Goal: Information Seeking & Learning: Learn about a topic

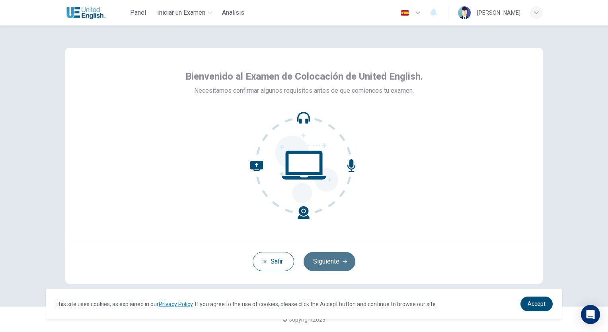
click at [330, 266] on button "Siguiente" at bounding box center [329, 261] width 52 height 19
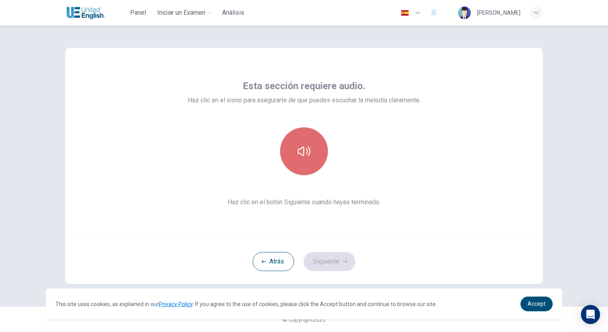
click at [304, 153] on icon "button" at bounding box center [303, 151] width 13 height 13
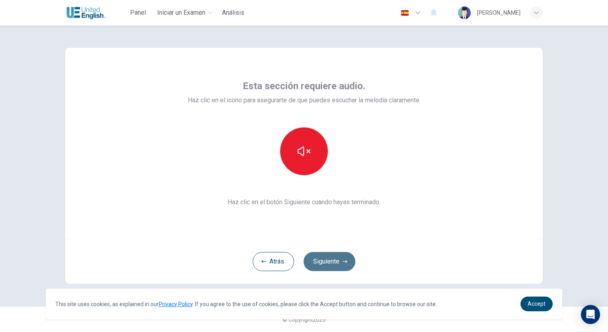
click at [329, 260] on button "Siguiente" at bounding box center [329, 261] width 52 height 19
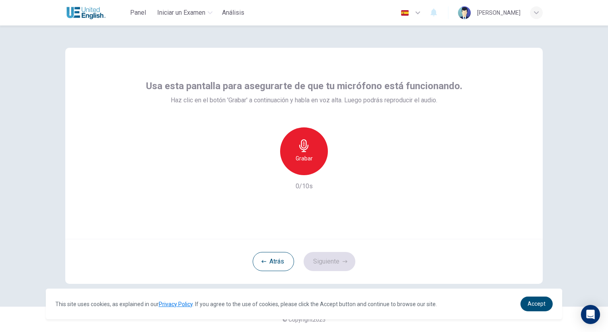
click at [303, 159] on h6 "Grabar" at bounding box center [303, 159] width 17 height 10
click at [303, 159] on h6 "Detener" at bounding box center [304, 159] width 20 height 10
click at [340, 169] on icon "button" at bounding box center [341, 168] width 4 height 5
click at [327, 264] on button "Siguiente" at bounding box center [329, 261] width 52 height 19
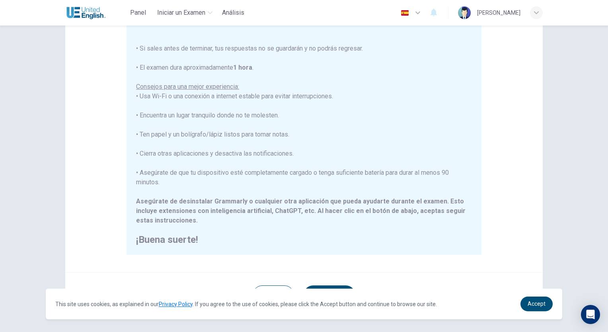
scroll to position [110, 0]
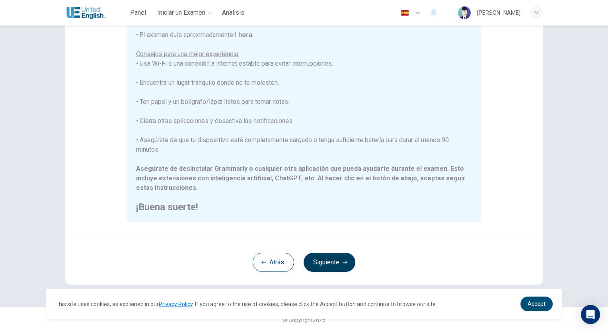
click at [330, 264] on button "Siguiente" at bounding box center [329, 262] width 52 height 19
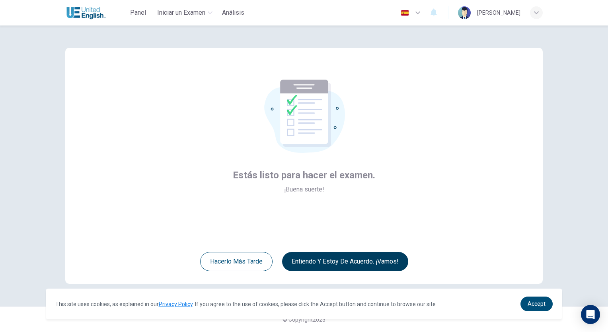
scroll to position [0, 0]
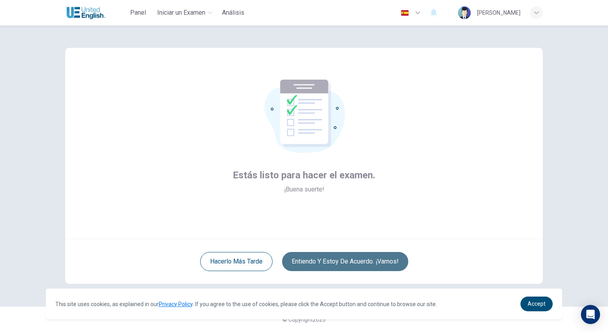
click at [330, 264] on button "Entiendo y estoy de acuerdo. ¡Vamos!" at bounding box center [345, 261] width 126 height 19
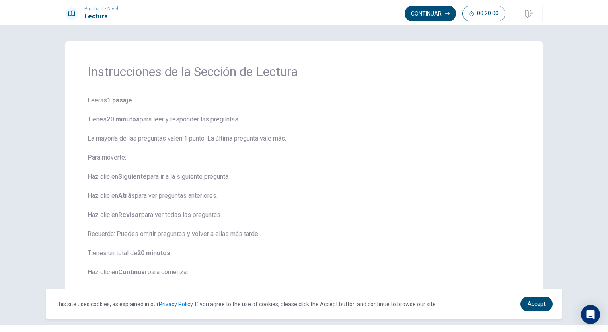
scroll to position [18, 0]
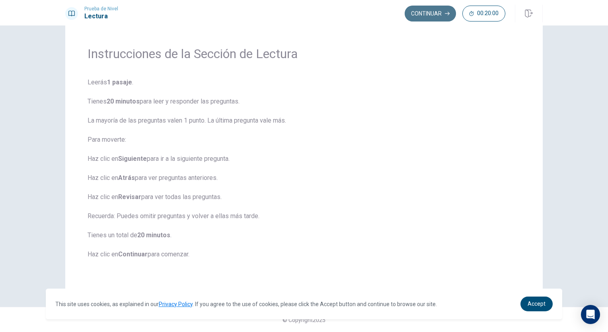
click at [431, 16] on button "Continuar" at bounding box center [429, 14] width 51 height 16
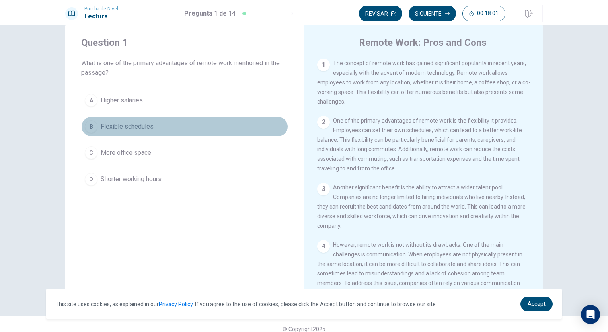
click at [89, 123] on div "B" at bounding box center [91, 126] width 13 height 13
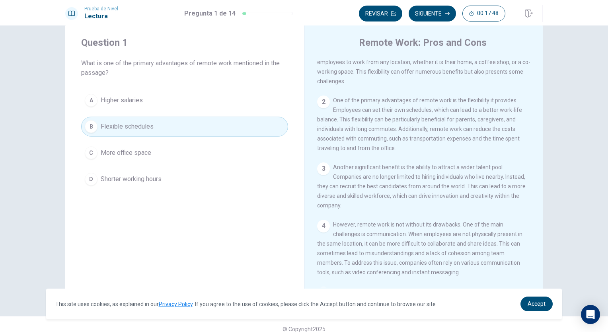
scroll to position [0, 0]
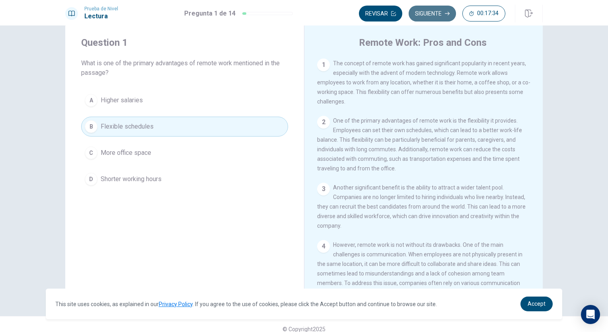
click at [421, 17] on button "Siguiente" at bounding box center [431, 14] width 47 height 16
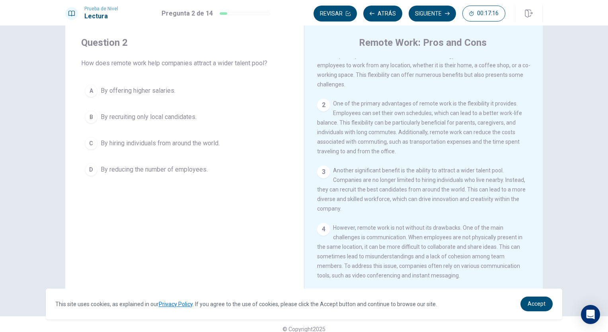
scroll to position [21, 0]
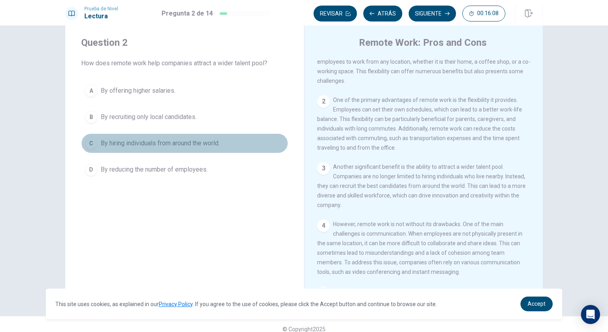
click at [91, 145] on div "C" at bounding box center [91, 143] width 13 height 13
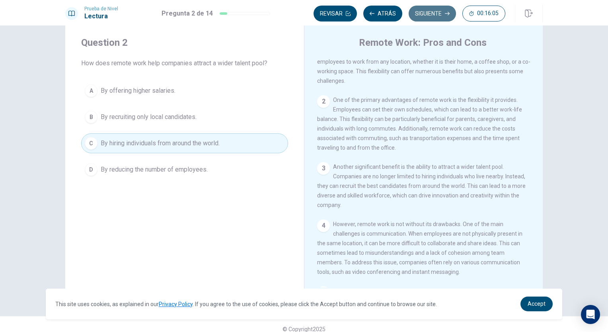
click at [435, 14] on button "Siguiente" at bounding box center [431, 14] width 47 height 16
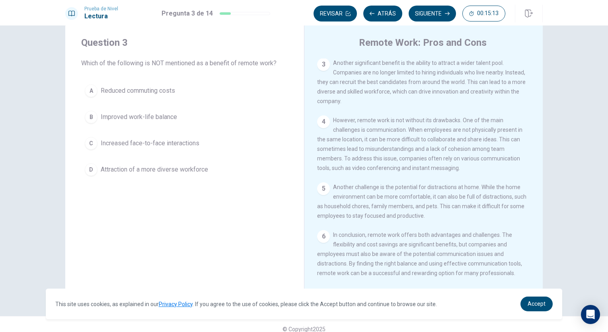
scroll to position [134, 0]
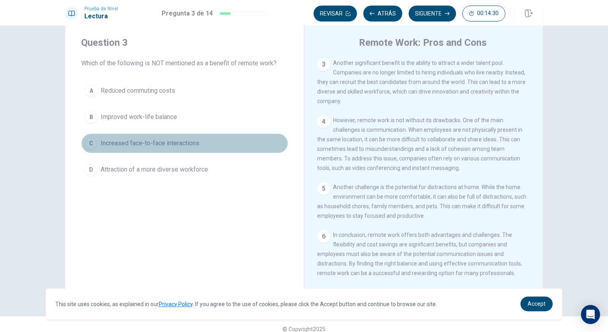
click at [89, 141] on div "C" at bounding box center [91, 143] width 13 height 13
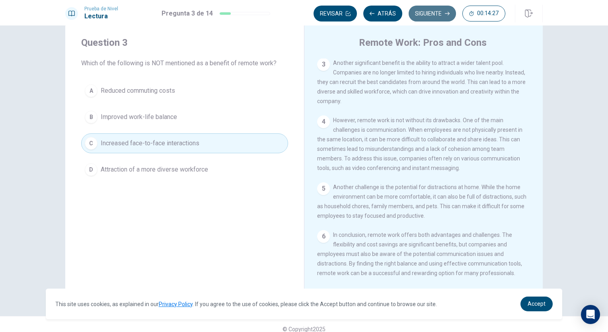
click at [424, 15] on button "Siguiente" at bounding box center [431, 14] width 47 height 16
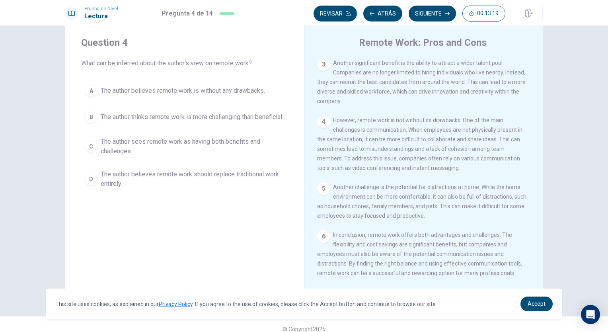
scroll to position [0, 0]
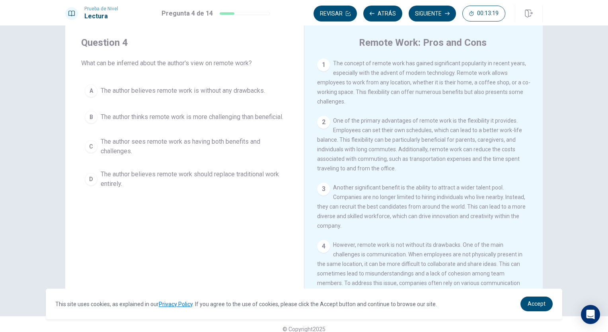
click at [538, 99] on div "1 The concept of remote work has gained significant popularity in recent years,…" at bounding box center [428, 172] width 223 height 229
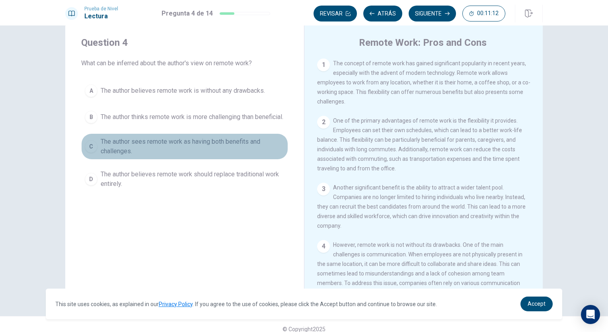
click at [88, 152] on div "C" at bounding box center [91, 146] width 13 height 13
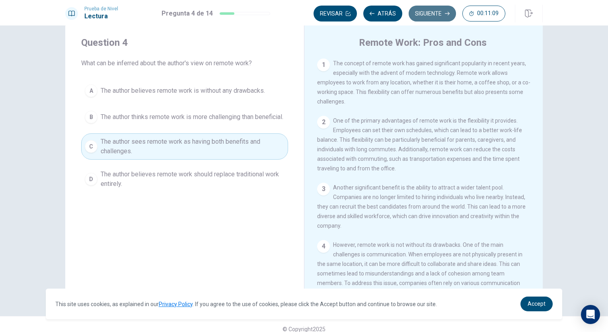
click at [433, 14] on button "Siguiente" at bounding box center [431, 14] width 47 height 16
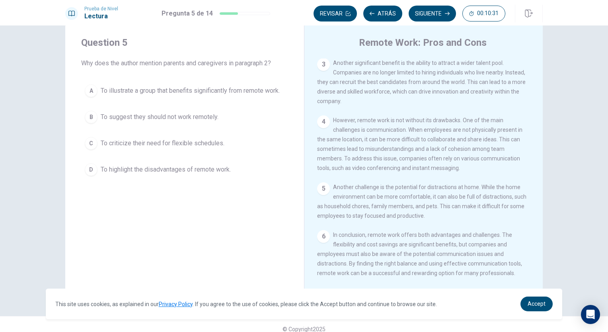
scroll to position [134, 0]
click at [87, 172] on div "D" at bounding box center [91, 169] width 13 height 13
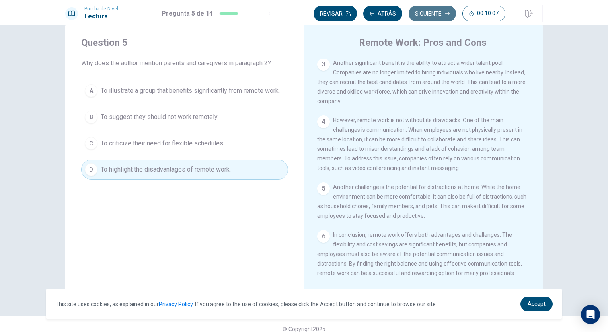
click at [428, 12] on button "Siguiente" at bounding box center [431, 14] width 47 height 16
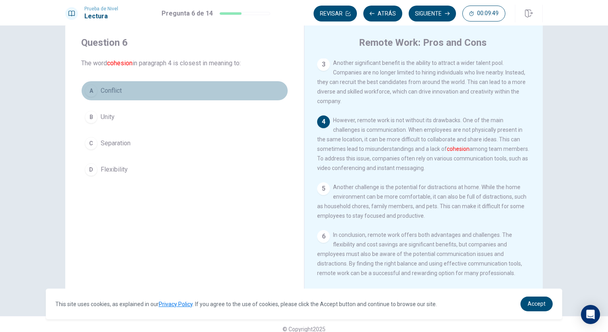
click at [107, 91] on span "Conflict" at bounding box center [111, 91] width 21 height 10
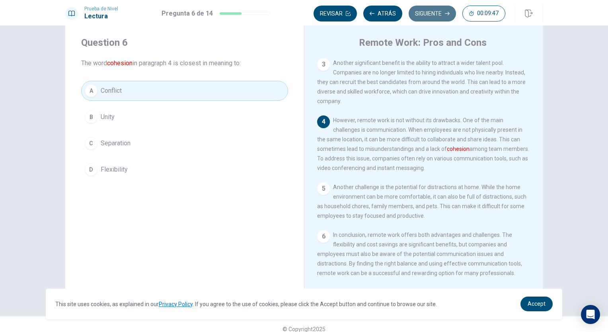
click at [426, 16] on button "Siguiente" at bounding box center [431, 14] width 47 height 16
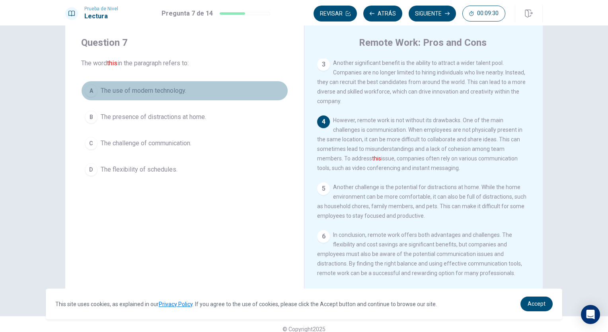
click at [90, 92] on div "A" at bounding box center [91, 90] width 13 height 13
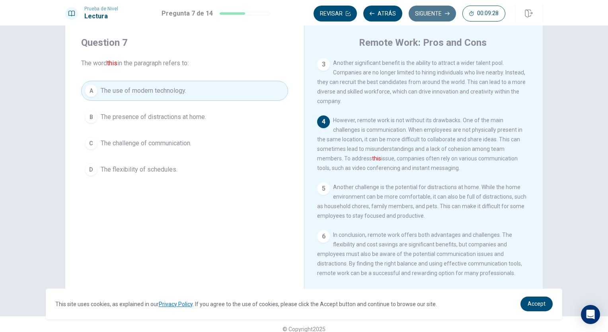
click at [430, 10] on button "Siguiente" at bounding box center [431, 14] width 47 height 16
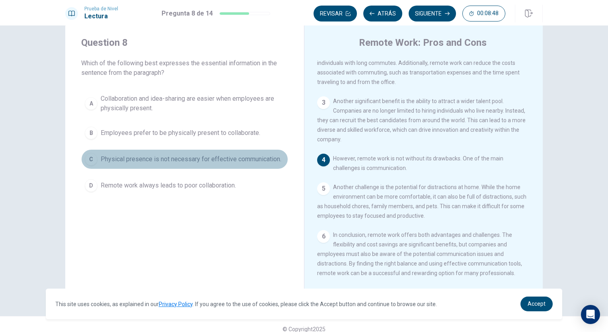
click at [91, 161] on div "C" at bounding box center [91, 159] width 13 height 13
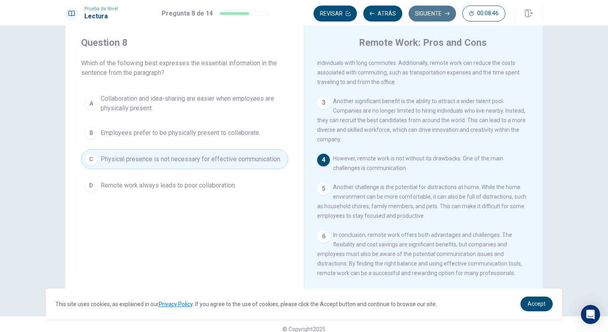
click at [435, 13] on button "Siguiente" at bounding box center [431, 14] width 47 height 16
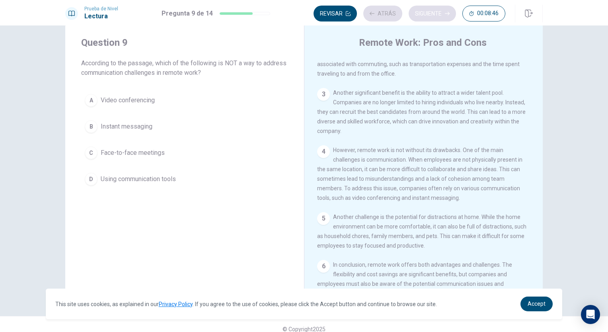
scroll to position [134, 0]
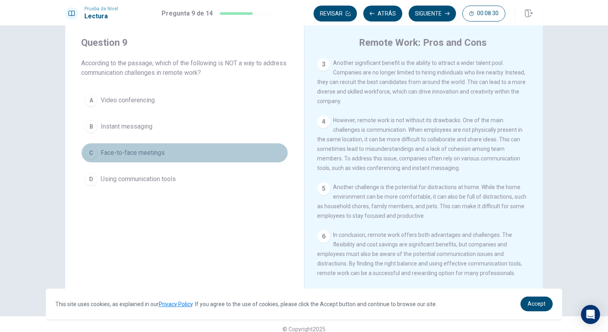
click at [89, 154] on div "C" at bounding box center [91, 152] width 13 height 13
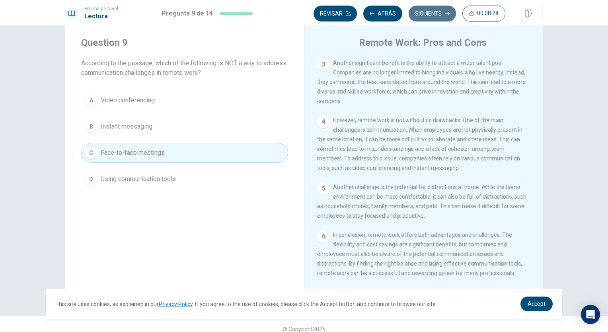
click at [429, 16] on button "Siguiente" at bounding box center [431, 14] width 47 height 16
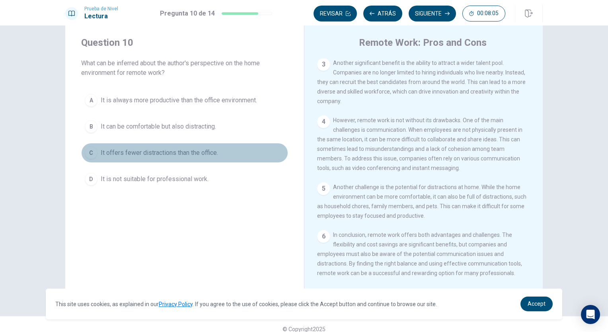
click at [90, 152] on div "C" at bounding box center [91, 152] width 13 height 13
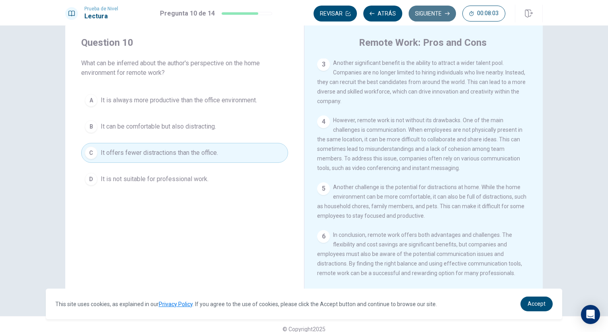
click at [432, 14] on button "Siguiente" at bounding box center [431, 14] width 47 height 16
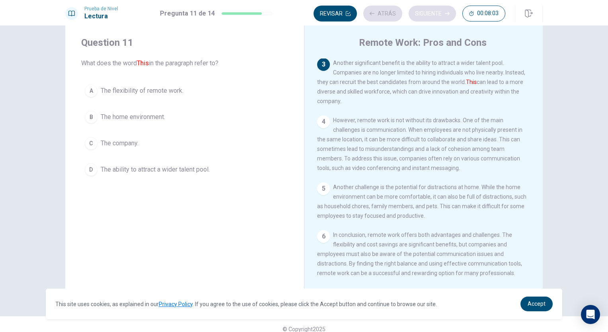
scroll to position [127, 0]
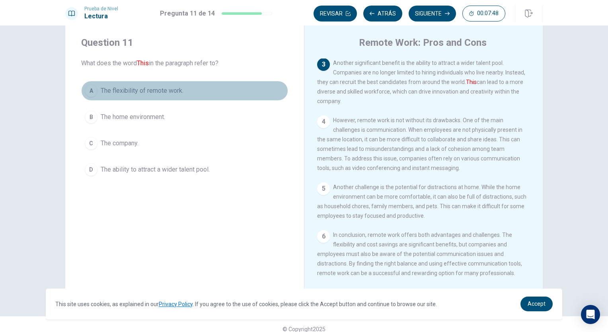
click at [87, 89] on div "A" at bounding box center [91, 90] width 13 height 13
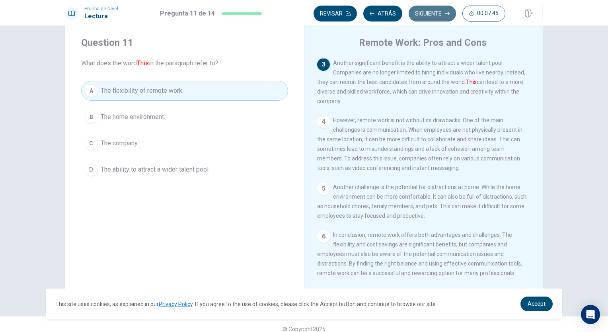
click at [428, 17] on button "Siguiente" at bounding box center [431, 14] width 47 height 16
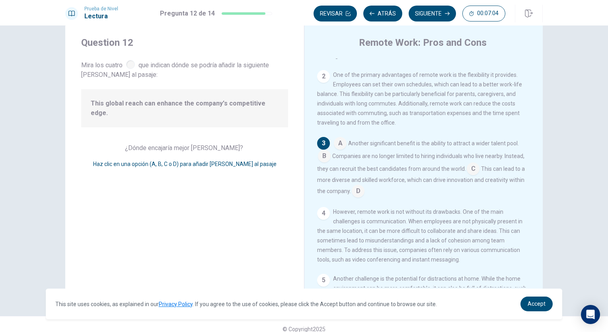
scroll to position [43, 0]
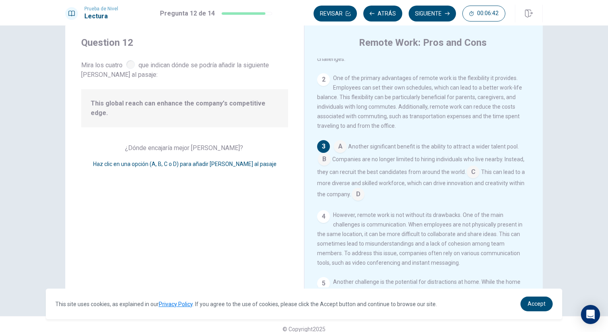
click at [358, 196] on input at bounding box center [358, 194] width 13 height 13
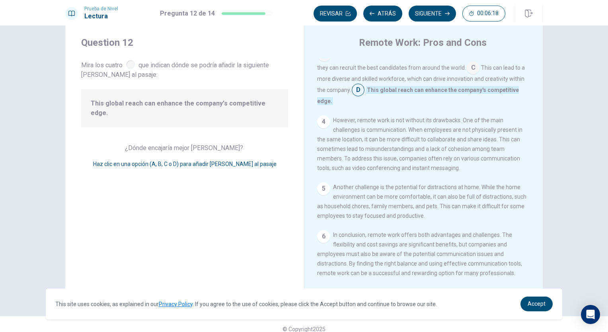
scroll to position [0, 0]
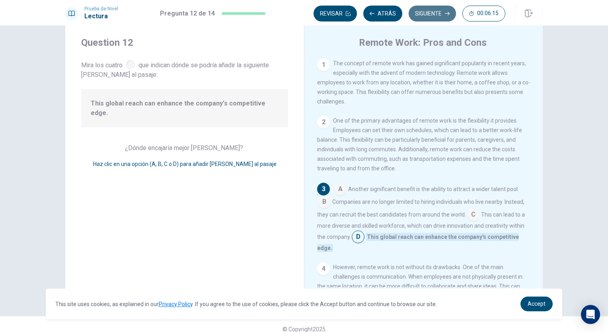
click at [437, 14] on button "Siguiente" at bounding box center [431, 14] width 47 height 16
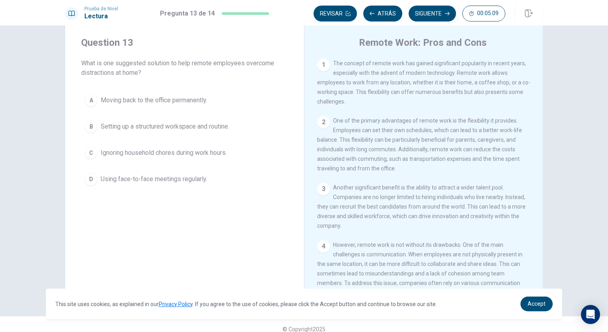
scroll to position [134, 0]
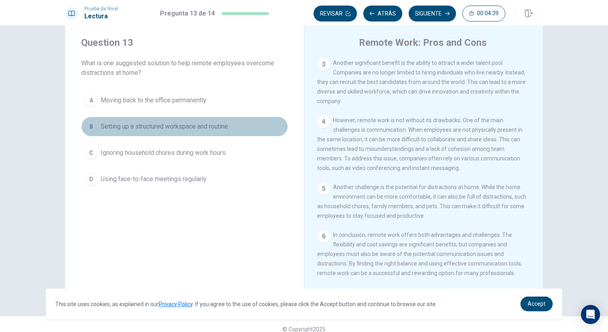
click at [110, 125] on span "Setting up a structured workspace and routine." at bounding box center [165, 127] width 128 height 10
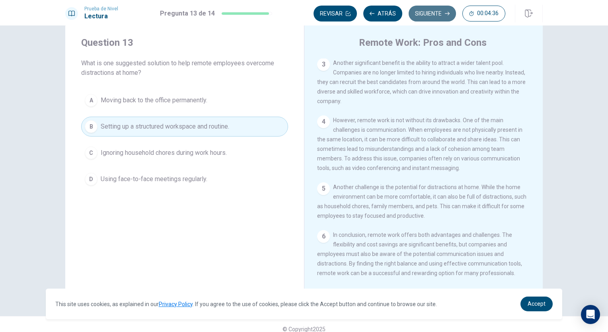
click at [434, 15] on button "Siguiente" at bounding box center [431, 14] width 47 height 16
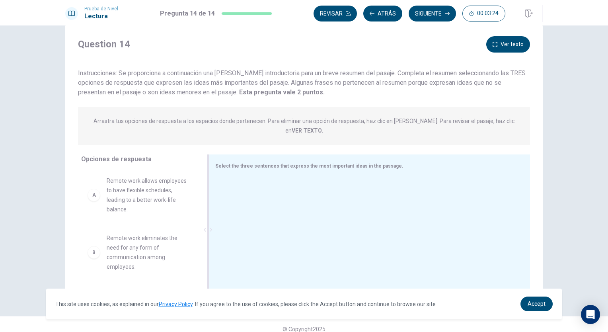
scroll to position [0, 0]
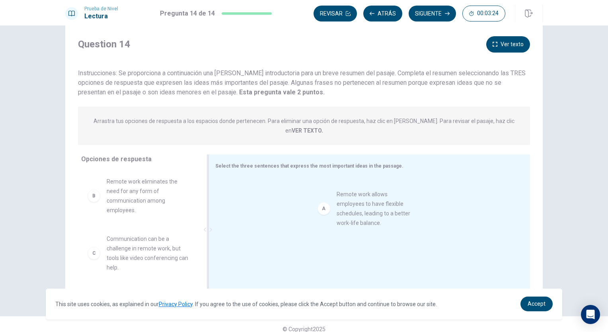
drag, startPoint x: 116, startPoint y: 186, endPoint x: 355, endPoint y: 210, distance: 239.8
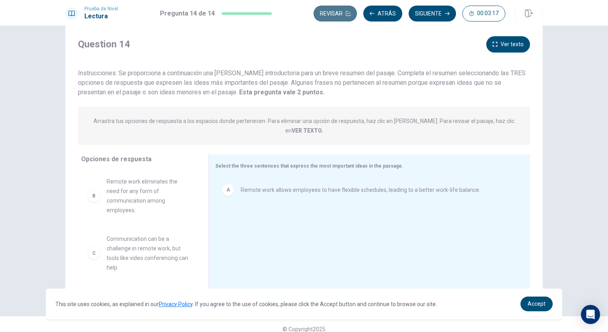
click at [334, 14] on button "Revisar" at bounding box center [334, 14] width 43 height 16
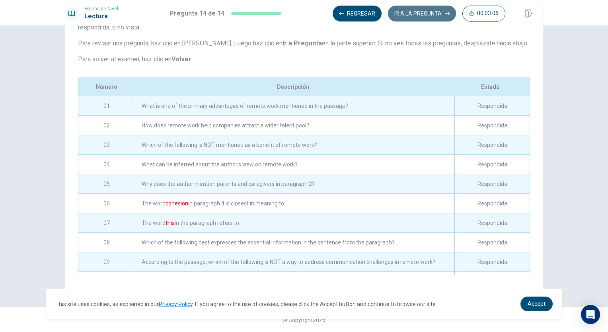
click at [422, 15] on button "IR A LA PREGUNTA" at bounding box center [422, 14] width 68 height 16
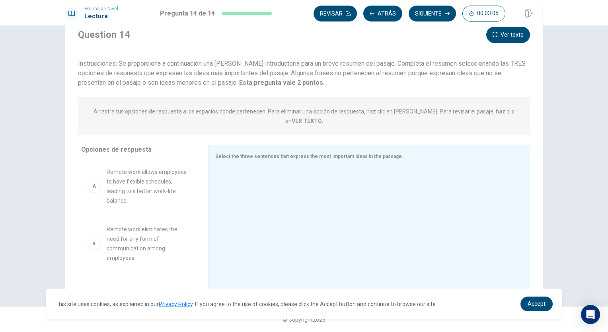
scroll to position [27, 0]
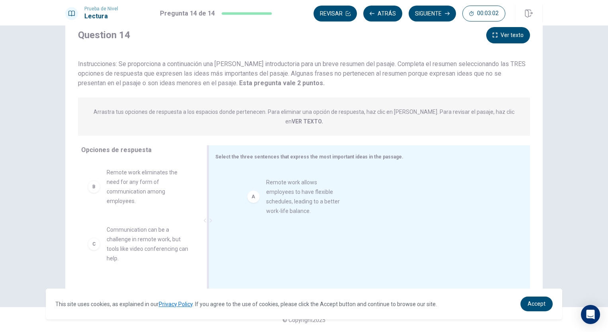
drag, startPoint x: 136, startPoint y: 181, endPoint x: 301, endPoint y: 201, distance: 165.5
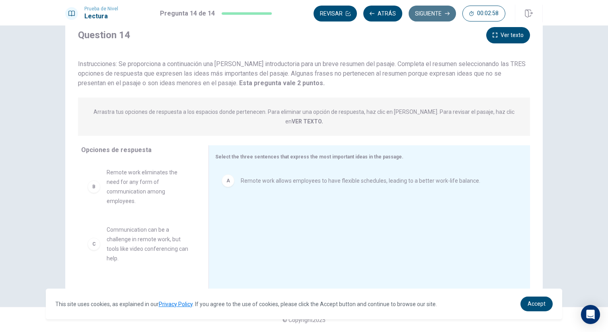
click at [431, 15] on button "Siguiente" at bounding box center [431, 14] width 47 height 16
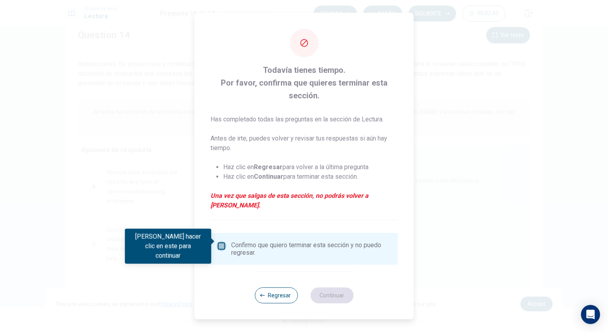
click at [223, 241] on input "Debes hacer clic en este para continuar" at bounding box center [222, 246] width 10 height 10
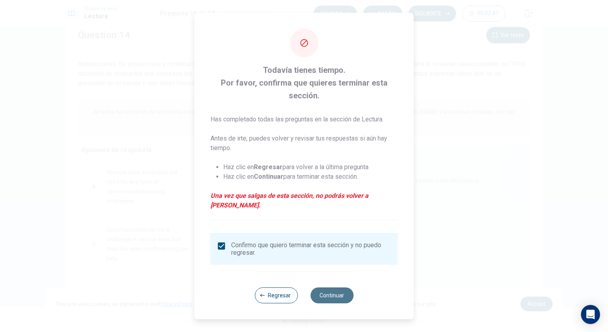
click at [337, 292] on button "Continuar" at bounding box center [331, 295] width 43 height 16
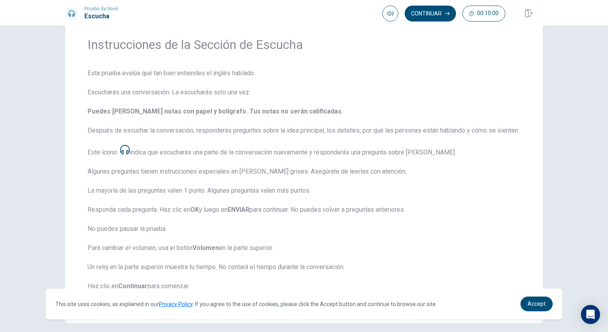
scroll to position [68, 0]
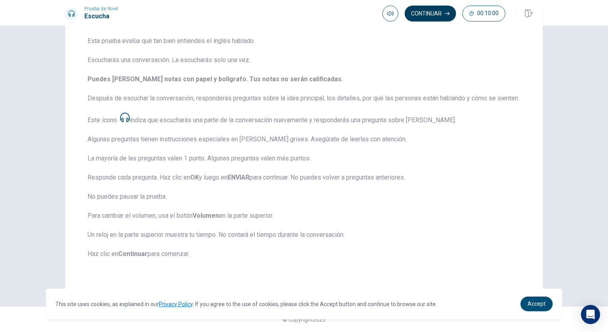
click at [435, 17] on button "Continuar" at bounding box center [429, 14] width 51 height 16
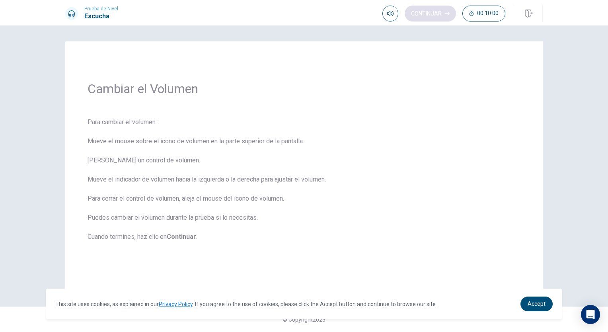
scroll to position [0, 0]
click at [431, 15] on button "Continuar" at bounding box center [429, 14] width 51 height 16
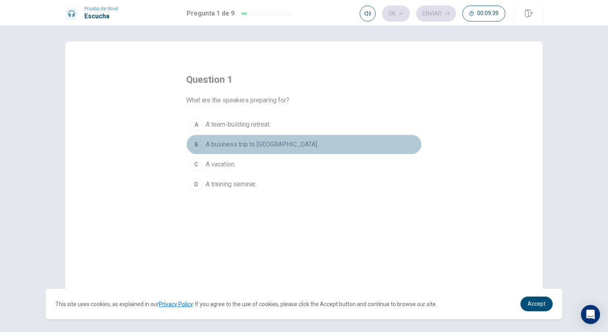
click at [199, 145] on div "B" at bounding box center [196, 144] width 13 height 13
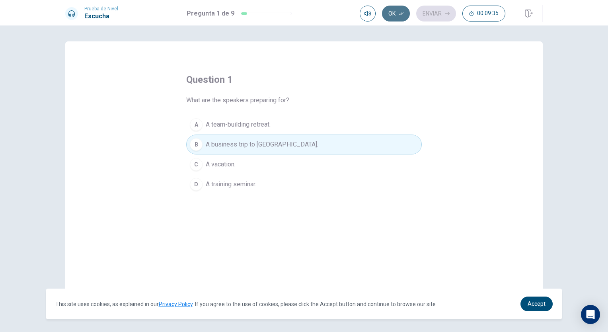
click at [394, 12] on button "Ok" at bounding box center [396, 14] width 28 height 16
click at [433, 17] on button "Enviar" at bounding box center [436, 14] width 40 height 16
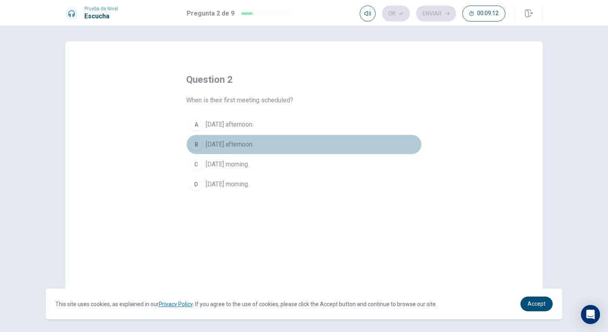
click at [195, 144] on div "B" at bounding box center [196, 144] width 13 height 13
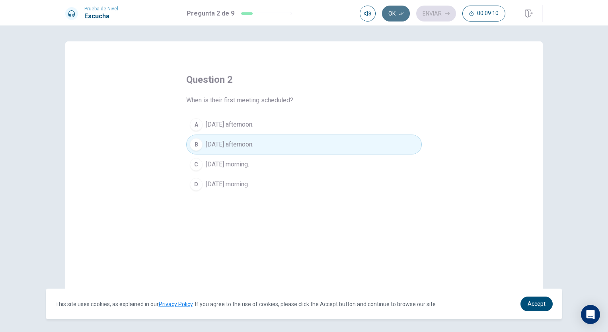
click at [393, 14] on button "Ok" at bounding box center [396, 14] width 28 height 16
click at [435, 15] on button "Enviar" at bounding box center [436, 14] width 40 height 16
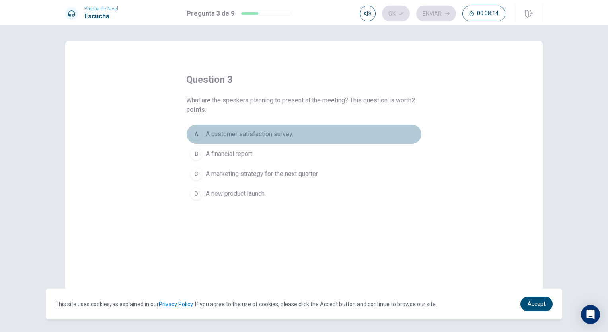
click at [265, 135] on span "A customer satisfaction survey." at bounding box center [249, 134] width 87 height 10
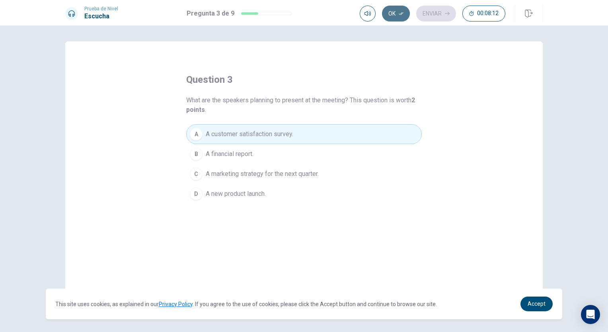
click at [396, 15] on button "Ok" at bounding box center [396, 14] width 28 height 16
click at [437, 10] on button "Enviar" at bounding box center [436, 14] width 40 height 16
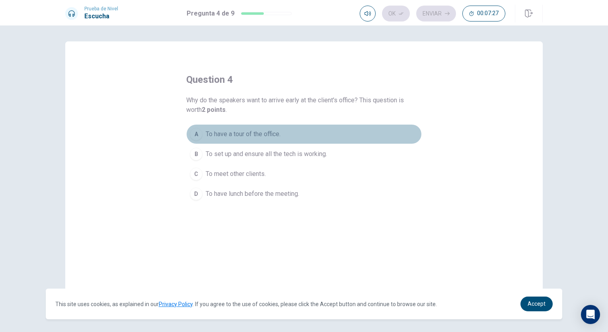
click at [267, 136] on span "To have a tour of the office." at bounding box center [243, 134] width 75 height 10
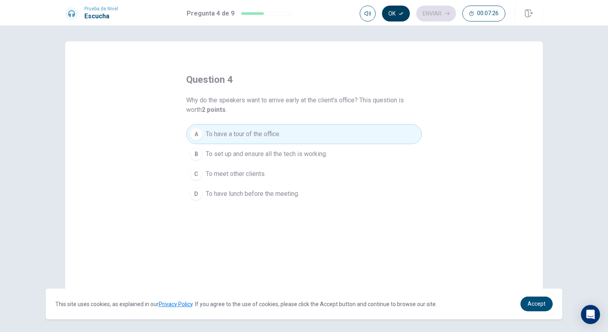
click at [394, 14] on button "Ok" at bounding box center [396, 14] width 28 height 16
click at [427, 13] on button "Enviar" at bounding box center [436, 14] width 40 height 16
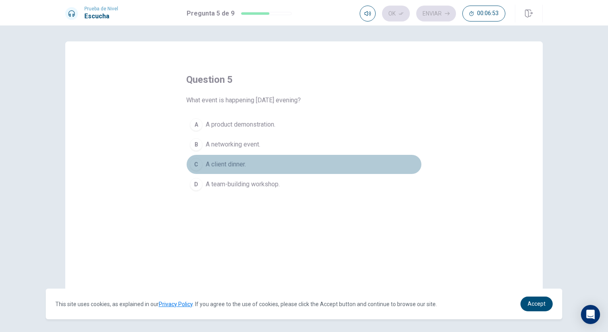
click at [225, 166] on span "A client dinner." at bounding box center [226, 164] width 40 height 10
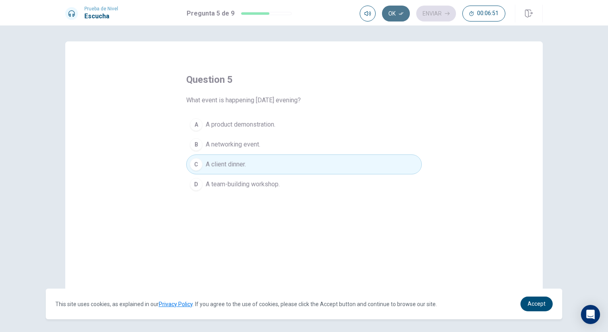
click at [393, 14] on button "Ok" at bounding box center [396, 14] width 28 height 16
click at [433, 11] on button "Enviar" at bounding box center [436, 14] width 40 height 16
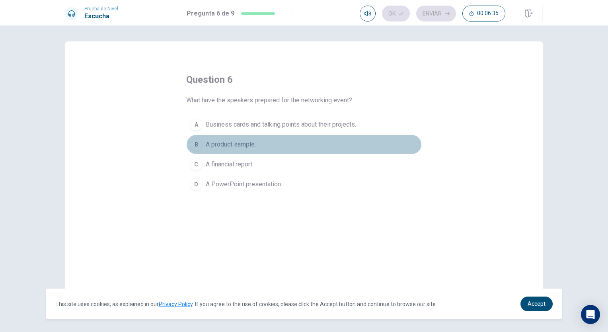
click at [239, 145] on span "A product sample." at bounding box center [231, 145] width 50 height 10
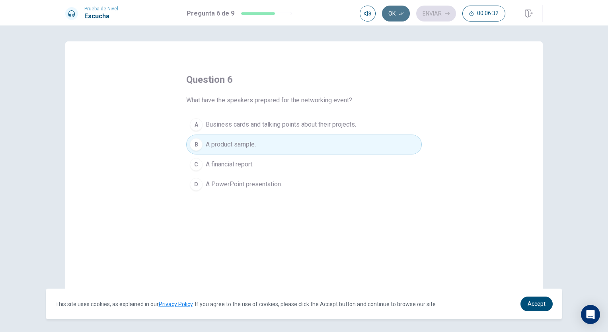
click at [396, 13] on button "Ok" at bounding box center [396, 14] width 28 height 16
click at [435, 16] on button "Enviar" at bounding box center [436, 14] width 40 height 16
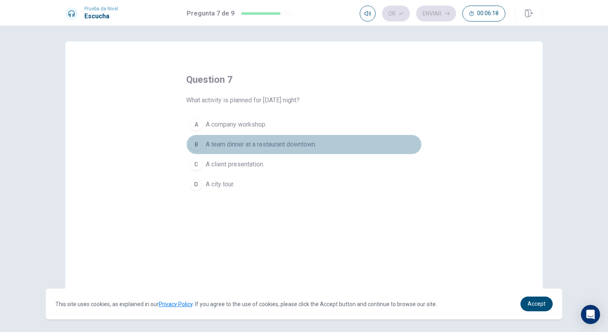
click at [285, 143] on span "A team dinner at a restaurant downtown." at bounding box center [261, 145] width 111 height 10
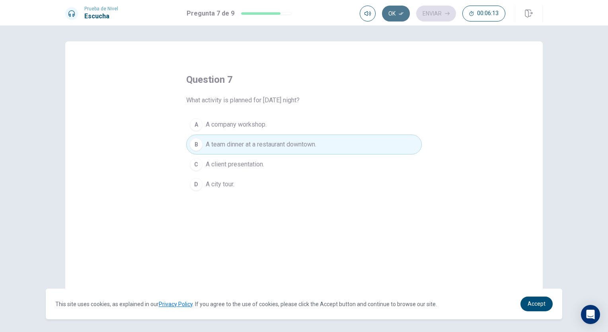
click at [393, 14] on button "Ok" at bounding box center [396, 14] width 28 height 16
click at [441, 11] on button "Enviar" at bounding box center [436, 14] width 40 height 16
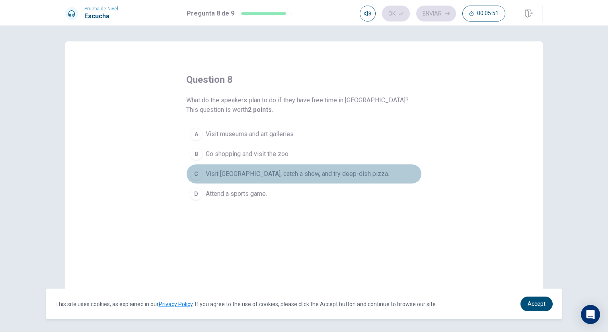
click at [292, 177] on span "Visit [GEOGRAPHIC_DATA], catch a show, and try deep-dish pizza." at bounding box center [297, 174] width 183 height 10
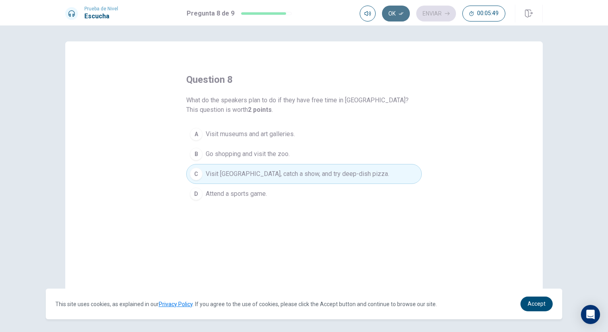
click at [398, 18] on button "Ok" at bounding box center [396, 14] width 28 height 16
click at [431, 17] on button "Enviar" at bounding box center [436, 14] width 40 height 16
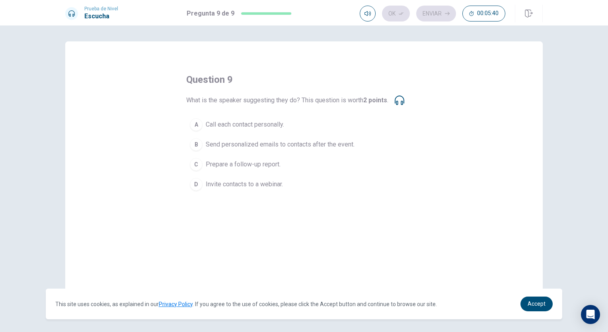
click at [239, 142] on span "Send personalized emails to contacts after the event." at bounding box center [280, 145] width 149 height 10
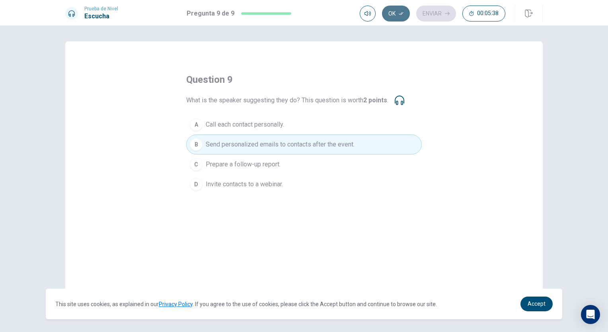
click at [395, 15] on button "Ok" at bounding box center [396, 14] width 28 height 16
click at [434, 12] on button "Enviar" at bounding box center [436, 14] width 40 height 16
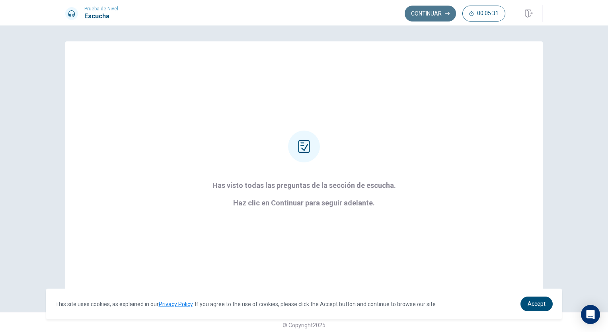
click at [424, 16] on button "Continuar" at bounding box center [429, 14] width 51 height 16
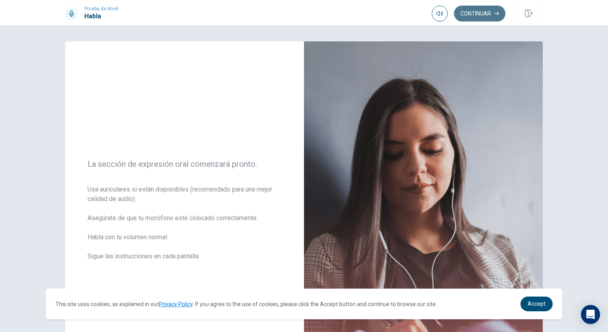
click at [477, 10] on button "Continuar" at bounding box center [479, 14] width 51 height 16
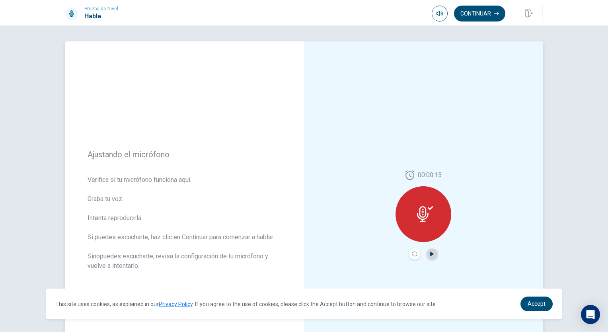
click at [430, 254] on icon "Play Audio" at bounding box center [432, 253] width 4 height 5
click at [426, 219] on icon at bounding box center [425, 214] width 16 height 16
click at [414, 254] on icon "Record Again" at bounding box center [414, 253] width 5 height 5
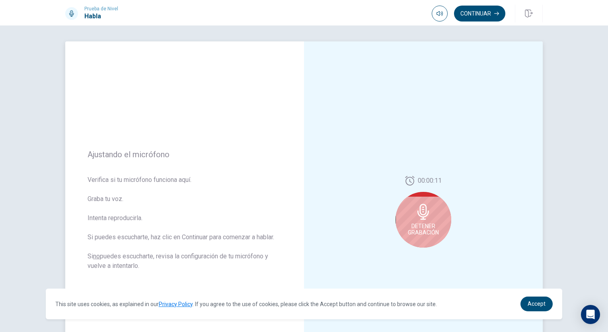
click at [422, 213] on icon at bounding box center [423, 212] width 12 height 16
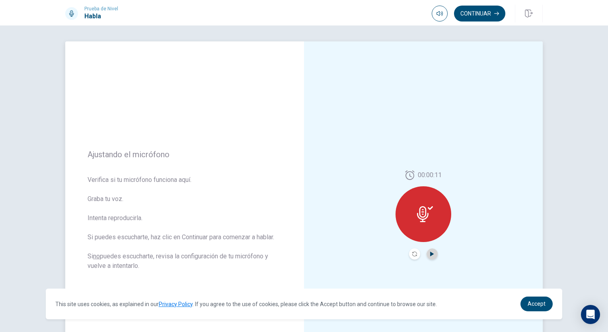
click at [430, 253] on icon "Play Audio" at bounding box center [432, 253] width 4 height 5
click at [473, 16] on button "Continuar" at bounding box center [479, 14] width 51 height 16
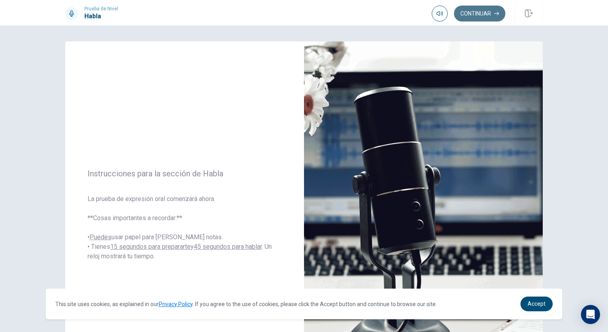
click at [479, 17] on button "Continuar" at bounding box center [479, 14] width 51 height 16
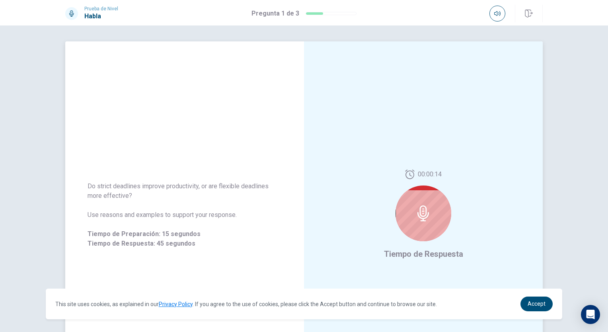
click at [417, 216] on icon at bounding box center [423, 213] width 16 height 16
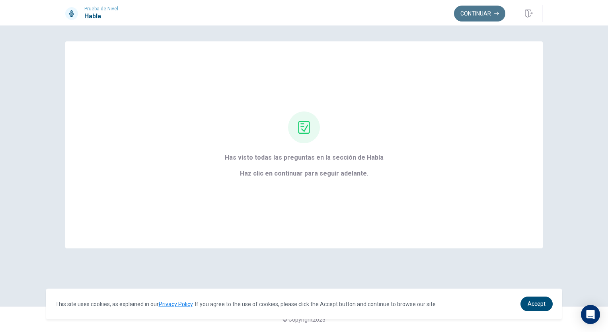
click at [475, 13] on button "Continuar" at bounding box center [479, 14] width 51 height 16
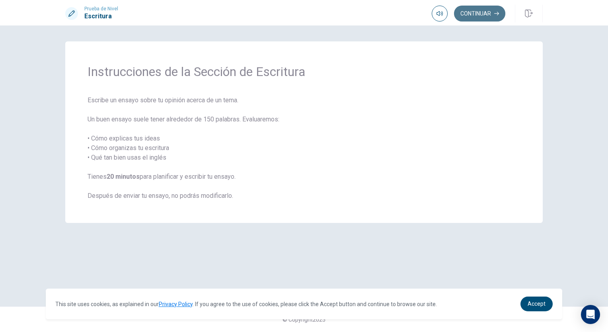
click at [476, 20] on button "Continuar" at bounding box center [479, 14] width 51 height 16
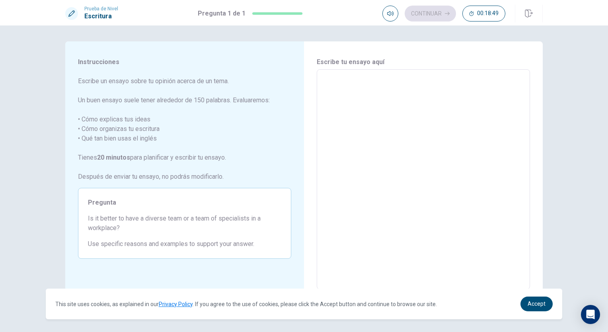
click at [348, 91] on textarea at bounding box center [423, 179] width 202 height 207
type textarea "I"
type textarea "x"
type textarea "I"
type textarea "x"
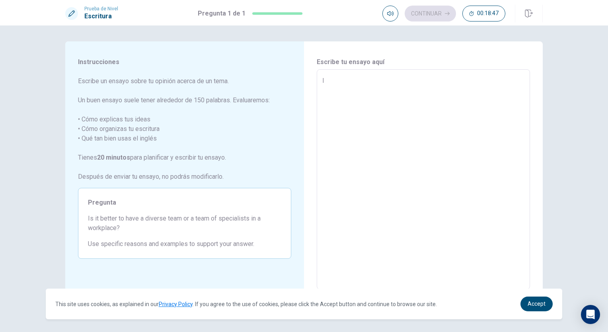
type textarea "I p"
type textarea "x"
type textarea "I pr"
type textarea "x"
type textarea "I pre"
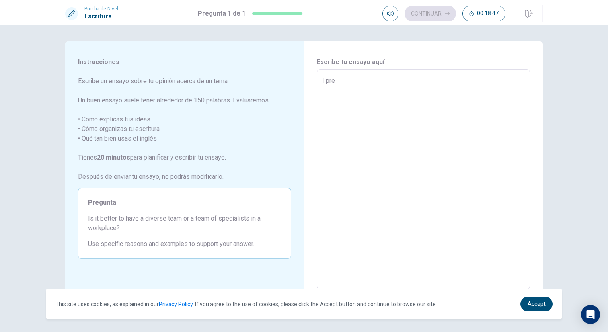
type textarea "x"
type textarea "I pref"
type textarea "x"
type textarea "I prefe"
type textarea "x"
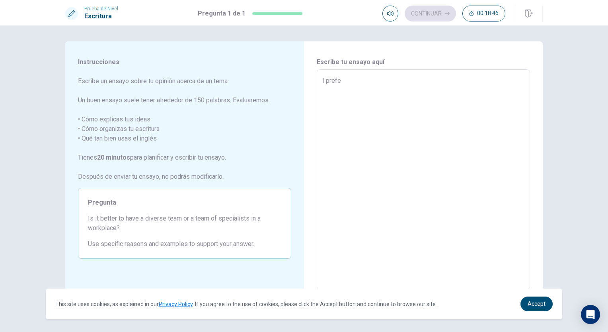
type textarea "I prefer"
type textarea "x"
type textarea "I prefere"
type textarea "x"
type textarea "I prefered"
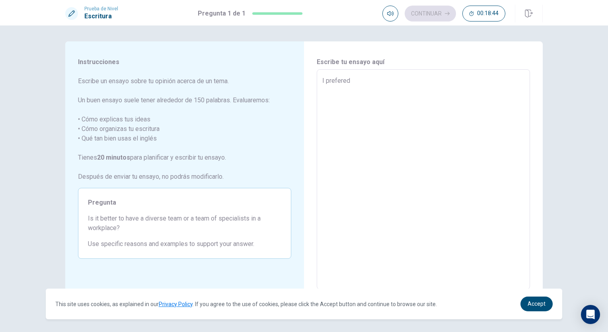
type textarea "x"
type textarea "I prefered"
type textarea "x"
type textarea "I prefered a"
type textarea "x"
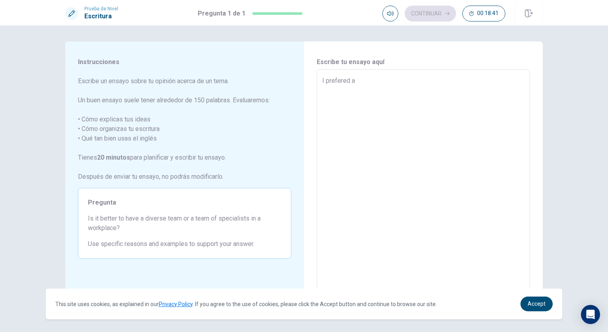
type textarea "I prefered a"
type textarea "x"
type textarea "I prefered a d"
type textarea "x"
type textarea "I prefered a di"
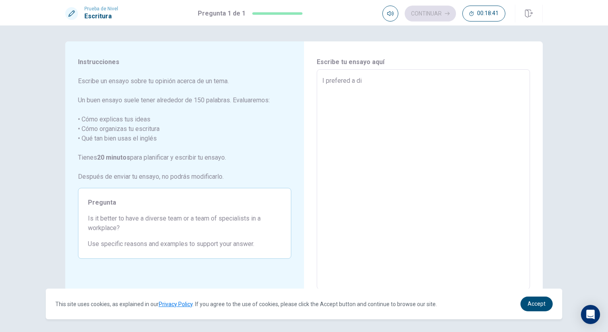
type textarea "x"
type textarea "I prefered a div"
type textarea "x"
type textarea "I prefered a dive"
type textarea "x"
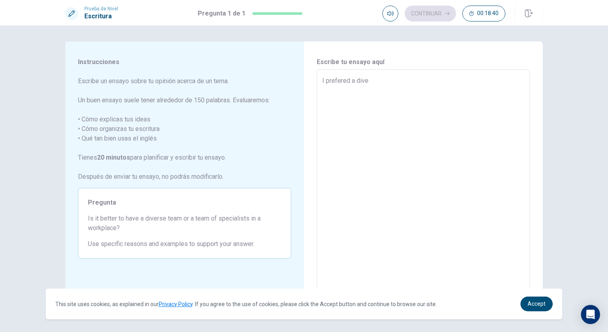
type textarea "I prefered a diver"
type textarea "x"
type textarea "I prefered a divers"
type textarea "x"
type textarea "I prefered a diverse"
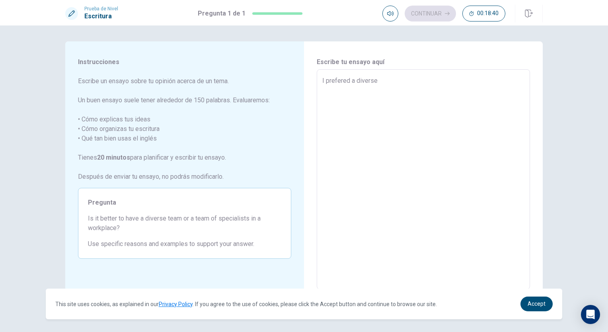
type textarea "x"
type textarea "I prefered a diverse"
type textarea "x"
type textarea "I prefered a diverse t"
type textarea "x"
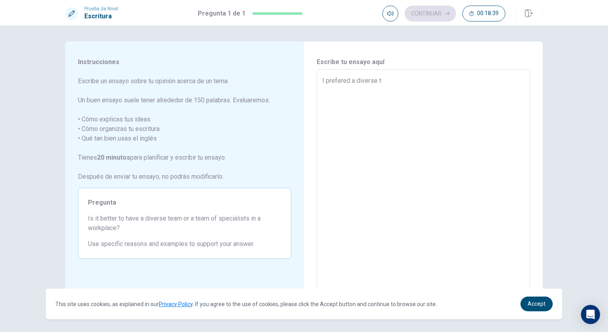
type textarea "I prefered a diverse te"
type textarea "x"
type textarea "I prefered a diverse tea"
type textarea "x"
type textarea "I prefered a diverse team"
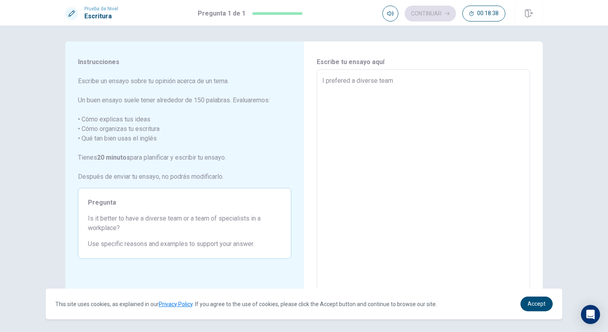
type textarea "x"
type textarea "I prefered a diverse team,"
type textarea "x"
type textarea "I prefered a diverse team,"
type textarea "x"
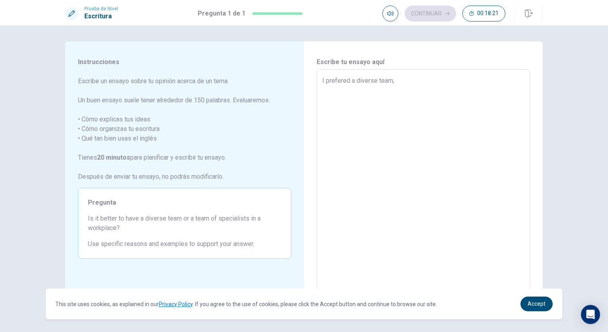
type textarea "I prefered a diverse team, w"
type textarea "x"
type textarea "I prefered a diverse team, wh"
type textarea "x"
type textarea "I prefered a diverse team, why"
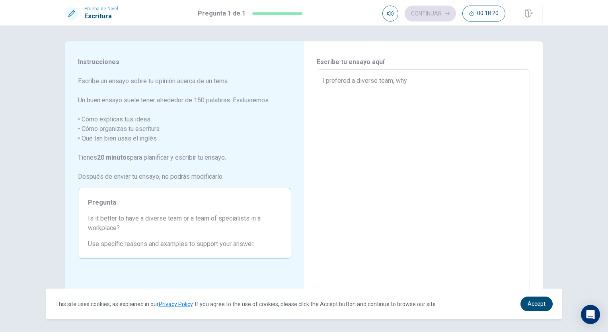
type textarea "x"
type textarea "I prefered a diverse team, why"
type textarea "x"
type textarea "I prefered a diverse team, why t"
type textarea "x"
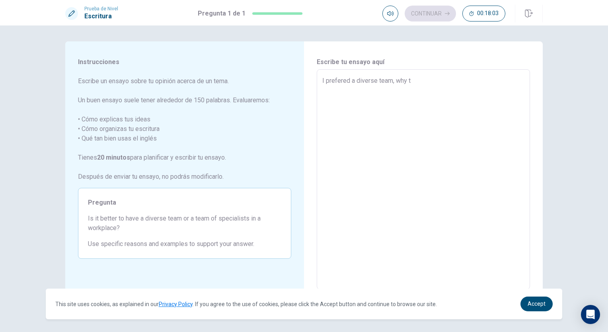
type textarea "I prefered a diverse team, why th"
type textarea "x"
type textarea "I prefered a diverse team, why the"
type textarea "x"
type textarea "I prefered a diverse team, why the"
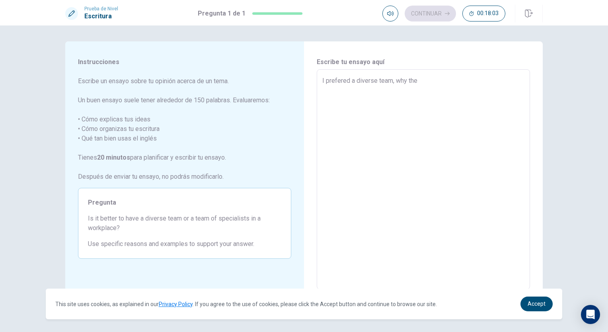
type textarea "x"
type textarea "I prefered a diverse team, why the t"
type textarea "x"
type textarea "I prefered a diverse team, why the te"
type textarea "x"
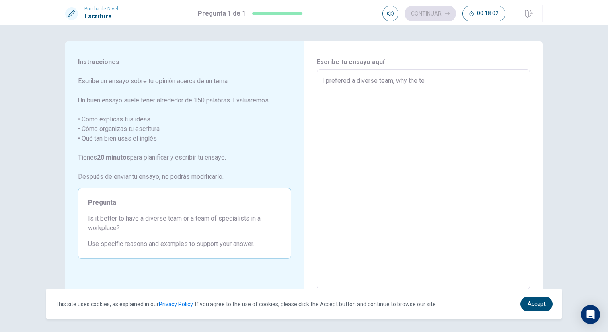
type textarea "I prefered a diverse team, why the tea"
type textarea "x"
type textarea "I prefered a diverse team, why the team"
type textarea "x"
type textarea "I prefered a diverse team, why the team"
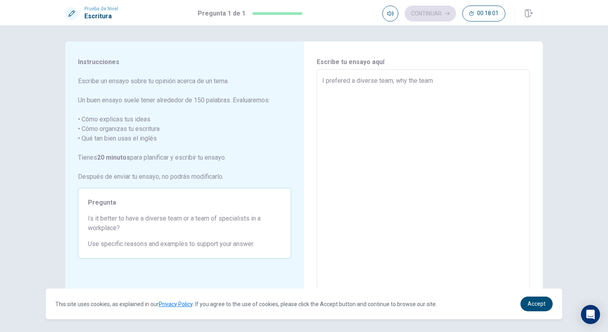
type textarea "x"
type textarea "I prefered a diverse team, why the team s"
type textarea "x"
type textarea "I prefered a diverse team, why the team sp"
type textarea "x"
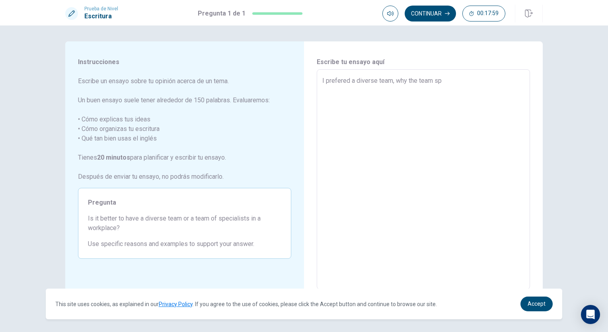
type textarea "I prefered a diverse team, why the team spe"
type textarea "x"
type textarea "I prefered a diverse team, why the team spec"
type textarea "x"
type textarea "I prefered a diverse team, why the team speci"
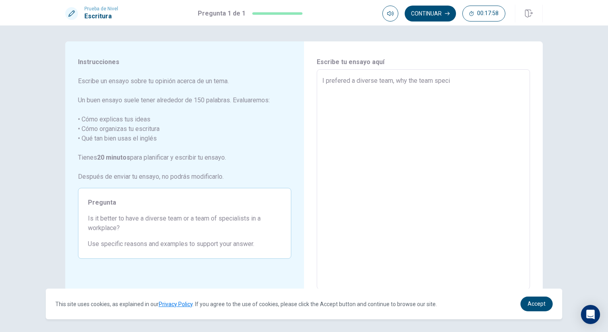
type textarea "x"
type textarea "I prefered a diverse team, why the team specia"
type textarea "x"
type textarea "I prefered a diverse team, why the team special"
type textarea "x"
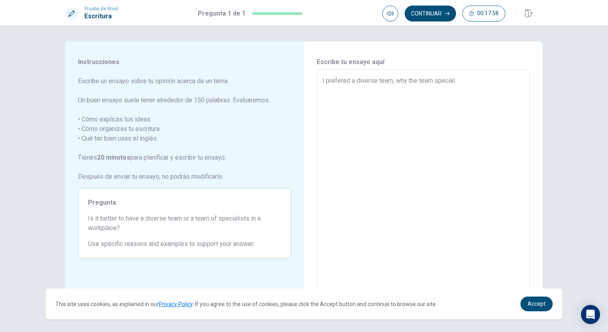
type textarea "I prefered a diverse team, why the team speciali"
type textarea "x"
type textarea "I prefered a diverse team, why the team specialis"
type textarea "x"
type textarea "I prefered a diverse team, why the team speciali"
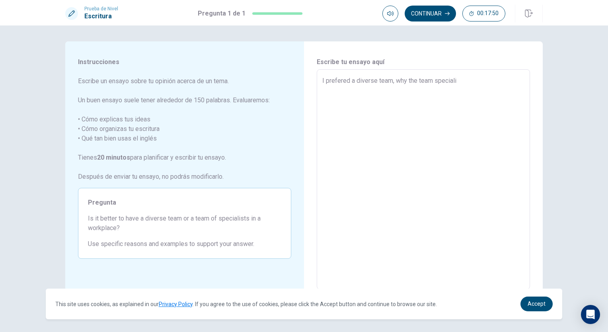
type textarea "x"
type textarea "I prefered a diverse team, why the team special"
type textarea "x"
type textarea "I prefered a diverse team, why the team specia"
type textarea "x"
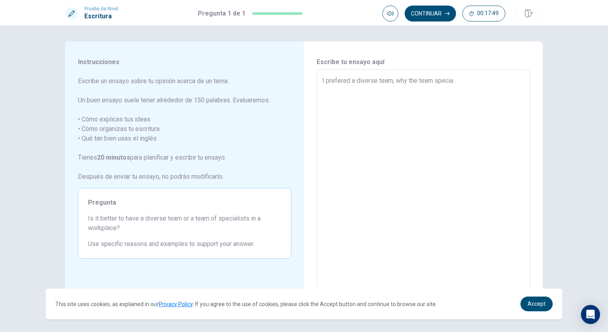
type textarea "I prefered a diverse team, why the team speci"
type textarea "x"
type textarea "I prefered a diverse team, why the team spec"
type textarea "x"
type textarea "I prefered a diverse team, why the team spe"
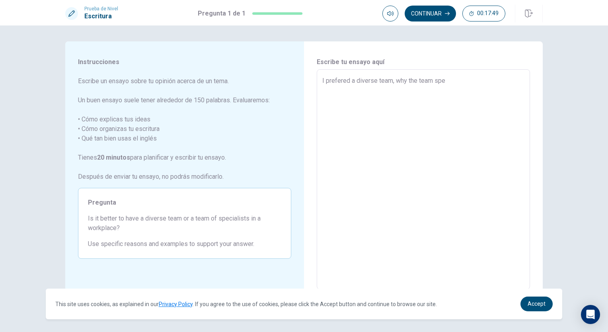
type textarea "x"
type textarea "I prefered a diverse team, why the team sp"
type textarea "x"
type textarea "I prefered a diverse team, why the team s"
type textarea "x"
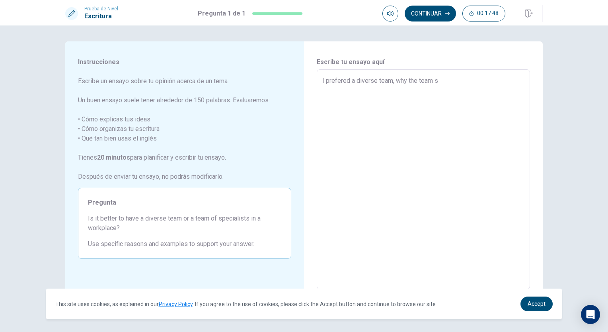
type textarea "I prefered a diverse team, why the team"
type textarea "x"
type textarea "I prefered a diverse team, why the team"
type textarea "x"
type textarea "I prefered a diverse team, why the tea"
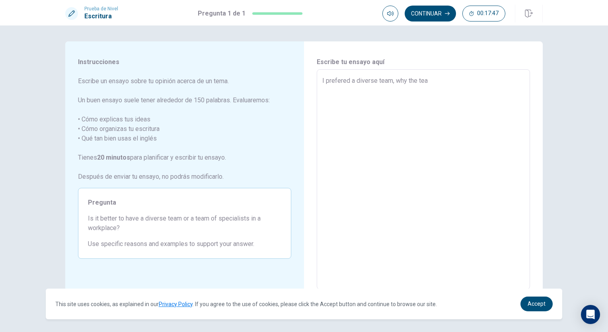
type textarea "x"
type textarea "I prefered a diverse team, why the te"
type textarea "x"
type textarea "I prefered a diverse team, why the t"
type textarea "x"
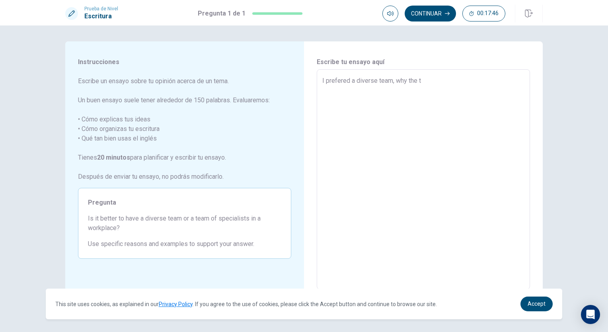
type textarea "I prefered a diverse team, why the"
type textarea "x"
type textarea "I prefered a diverse team, why the"
type textarea "x"
type textarea "I prefered a diverse team, why th"
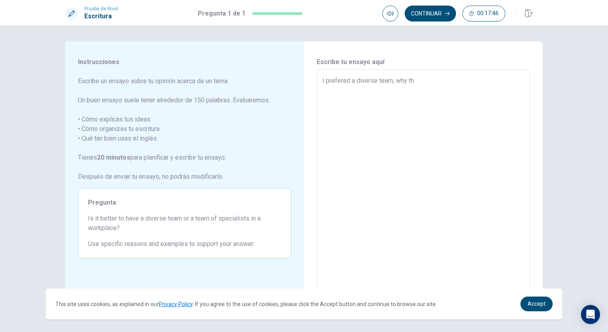
type textarea "x"
type textarea "I prefered a diverse team, why t"
type textarea "x"
type textarea "I prefered a diverse team, why"
type textarea "x"
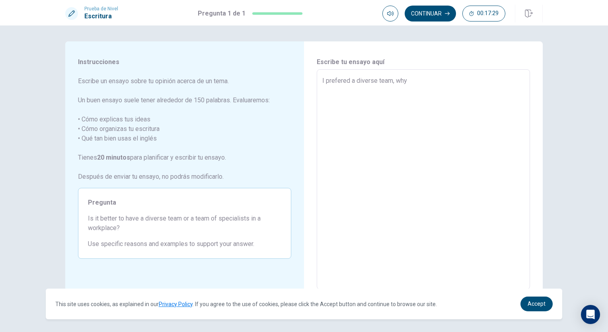
type textarea "I prefered a diverse team, why a"
type textarea "x"
type textarea "I prefered a diverse team, why ar"
type textarea "x"
type textarea "I prefered a diverse team, why are"
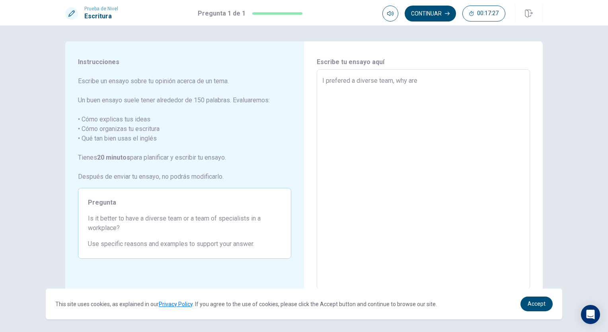
type textarea "x"
type textarea "I prefered a diverse team, why ar"
type textarea "x"
type textarea "I prefered a diverse team, why a"
type textarea "x"
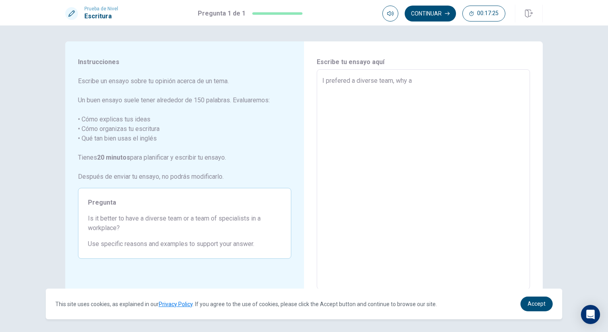
type textarea "I prefered a diverse team, why"
type textarea "x"
type textarea "I prefered a diverse team, why c"
type textarea "x"
type textarea "I prefered a diverse team, why ca"
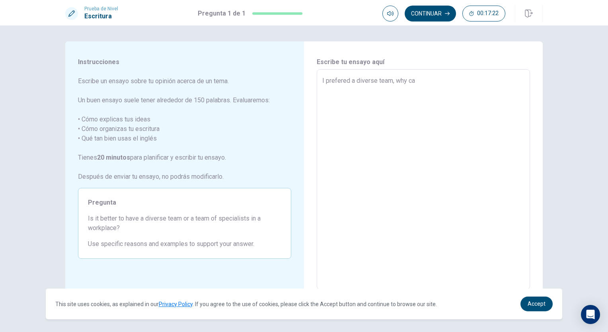
type textarea "x"
type textarea "I prefered a diverse team, why can"
type textarea "x"
type textarea "I prefered a diverse team, why can"
type textarea "x"
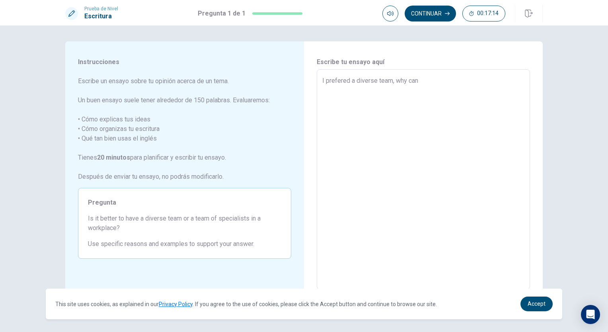
type textarea "I prefered a diverse team, why can t"
type textarea "x"
type textarea "I prefered a diverse team, why can th"
type textarea "x"
type textarea "I prefered a diverse team, why can the"
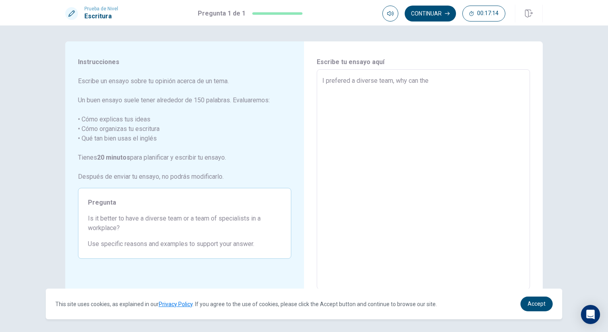
type textarea "x"
type textarea "I prefered a diverse team, why can they"
type textarea "x"
type textarea "I prefered a diverse team, why can they"
type textarea "x"
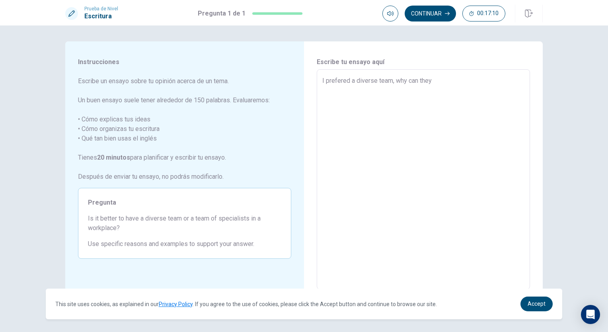
type textarea "I prefered a diverse team, why can they j"
type textarea "x"
type textarea "I prefered a diverse team, why can they jo"
type textarea "x"
type textarea "I prefered a diverse team, why can they job"
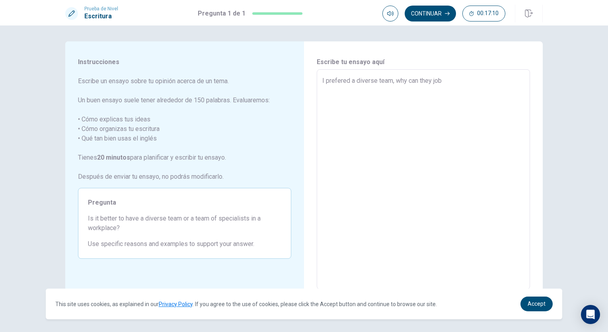
type textarea "x"
type textarea "I prefered a diverse team, why can they job"
type textarea "x"
type textarea "I prefered a diverse team, why can they job i"
type textarea "x"
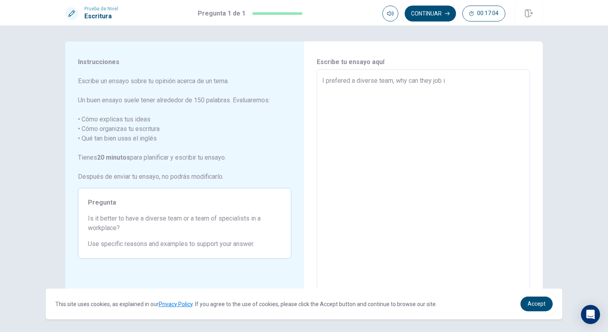
type textarea "I prefered a diverse team, why can they job in"
type textarea "x"
type textarea "I prefered a diverse team, why can they job in"
type textarea "x"
type textarea "I prefered a diverse team, why can they job in t"
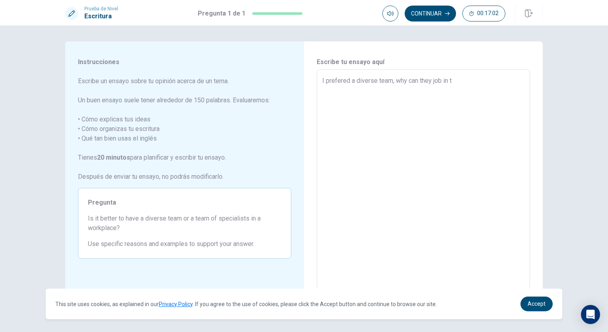
type textarea "x"
type textarea "I prefered a diverse team, why can they job in"
type textarea "x"
type textarea "I prefered a diverse team, why can they job in t"
type textarea "x"
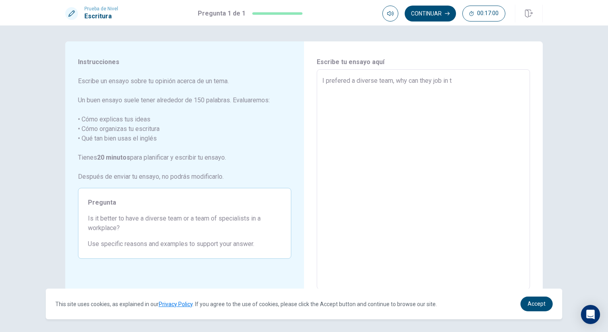
type textarea "I prefered a diverse team, why can they job in th"
type textarea "x"
type textarea "I prefered a diverse team, why can they job in the"
type textarea "x"
type textarea "I prefered a diverse team, why can they job in the"
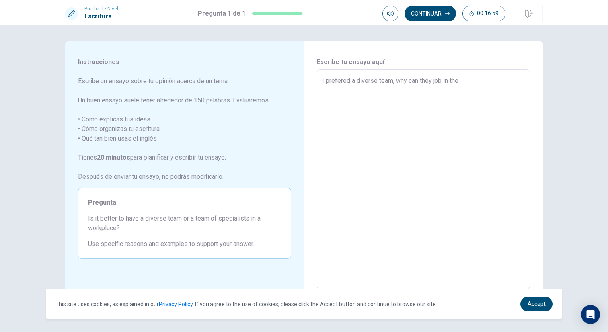
type textarea "x"
type textarea "I prefered a diverse team, why can they job in the h"
type textarea "x"
type textarea "I prefered a diverse team, why can they job in the ho"
type textarea "x"
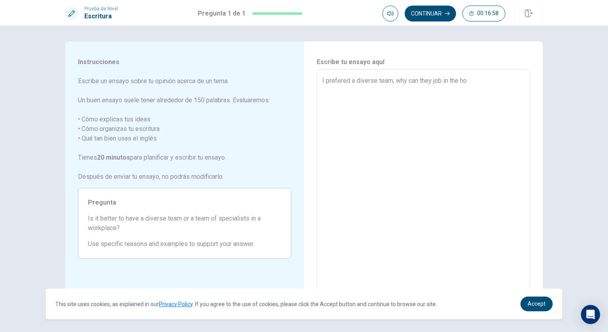
type textarea "I prefered a diverse team, why can they job in the hom"
type textarea "x"
type textarea "I prefered a diverse team, why can they job in the home"
type textarea "x"
type textarea "I prefered a diverse team, why can they job in the homeo"
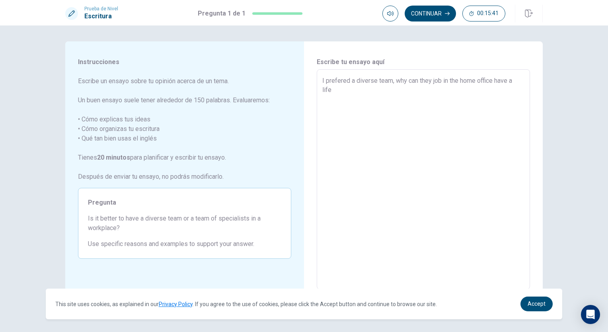
click at [517, 79] on textarea "I prefered a diverse team, why can they job in the home office have a life" at bounding box center [423, 179] width 202 height 207
click at [358, 88] on textarea "I prefered a diverse team, why can they job in the home office have a betther l…" at bounding box center [423, 179] width 202 height 207
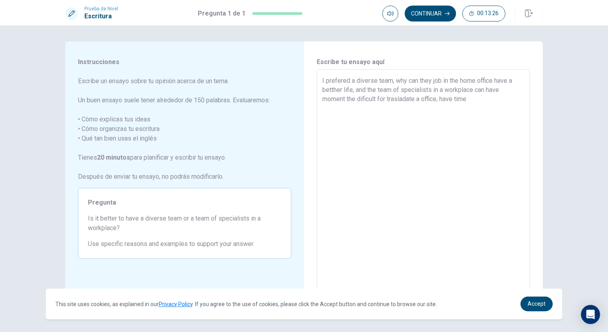
click at [455, 97] on textarea "I prefered a diverse team, why can they job in the home office have a betther l…" at bounding box center [423, 179] width 202 height 207
click at [484, 97] on textarea "I prefered a diverse team, why can they job in the home office have a betther l…" at bounding box center [423, 179] width 202 height 207
click at [395, 126] on textarea "I prefered a diverse team, why can they job in the home office have a betther l…" at bounding box center [423, 179] width 202 height 207
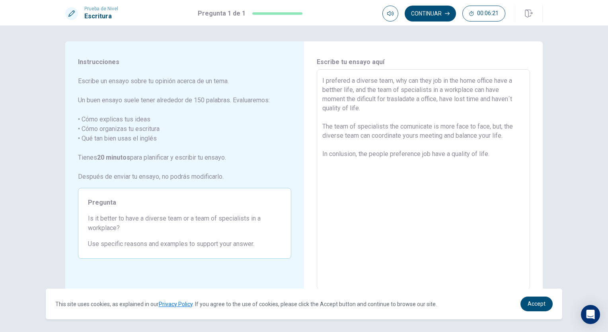
click at [508, 134] on textarea "I prefered a diverse team, why can they job in the home office have a betther l…" at bounding box center [423, 179] width 202 height 207
click at [423, 18] on button "Continuar" at bounding box center [429, 14] width 51 height 16
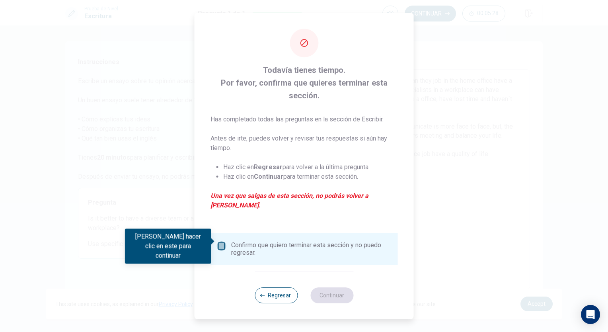
click at [223, 241] on input "Debes hacer clic en este para continuar" at bounding box center [222, 246] width 10 height 10
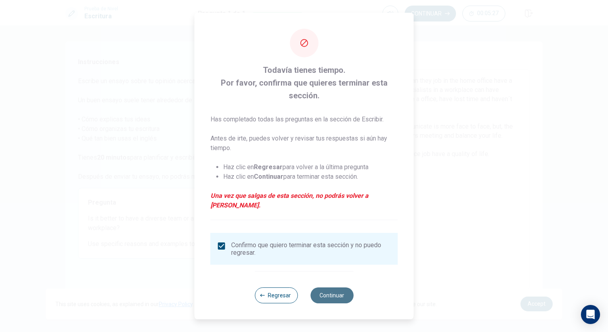
click at [334, 290] on button "Continuar" at bounding box center [331, 295] width 43 height 16
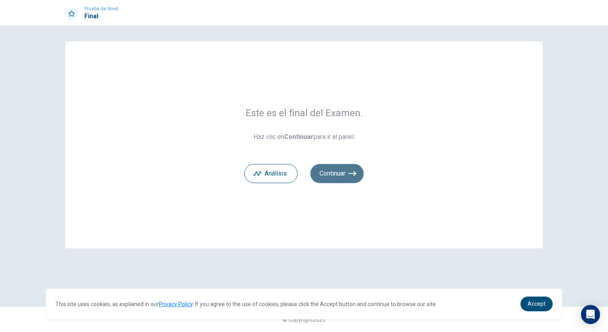
click at [332, 173] on button "Continuar" at bounding box center [336, 173] width 53 height 19
